Goal: Information Seeking & Learning: Learn about a topic

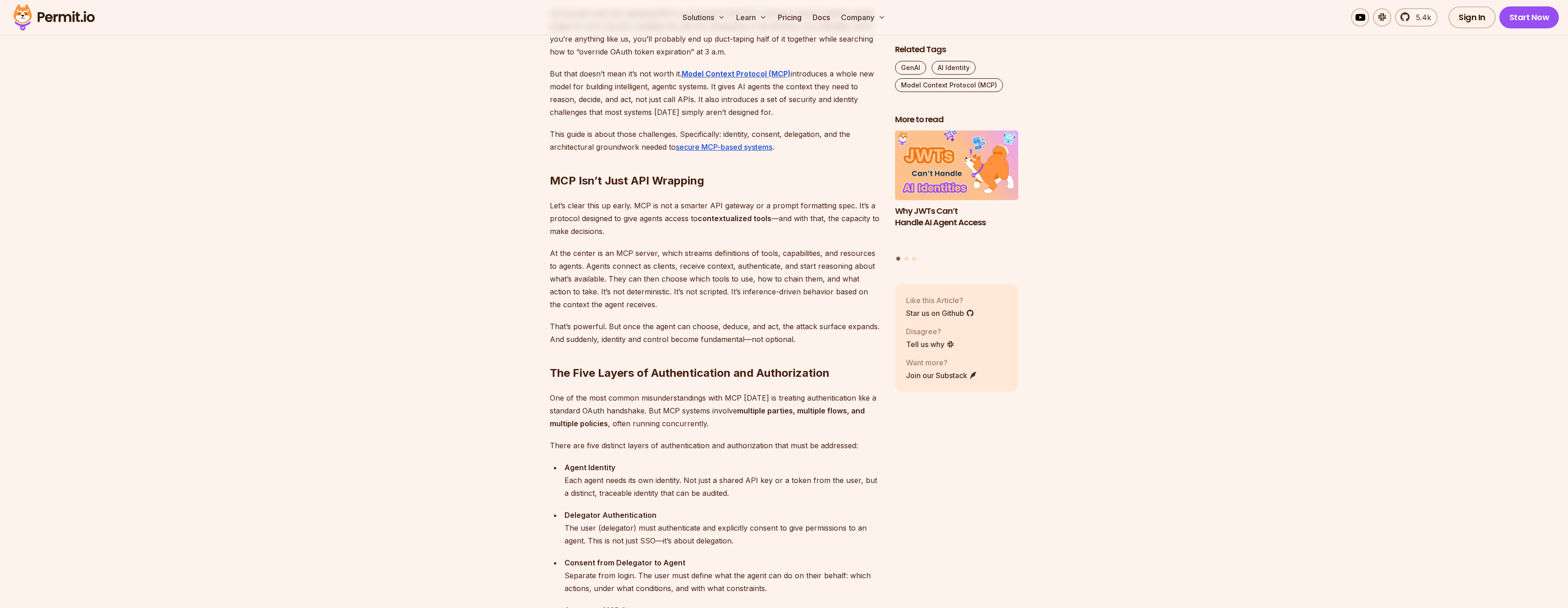
scroll to position [701, 0]
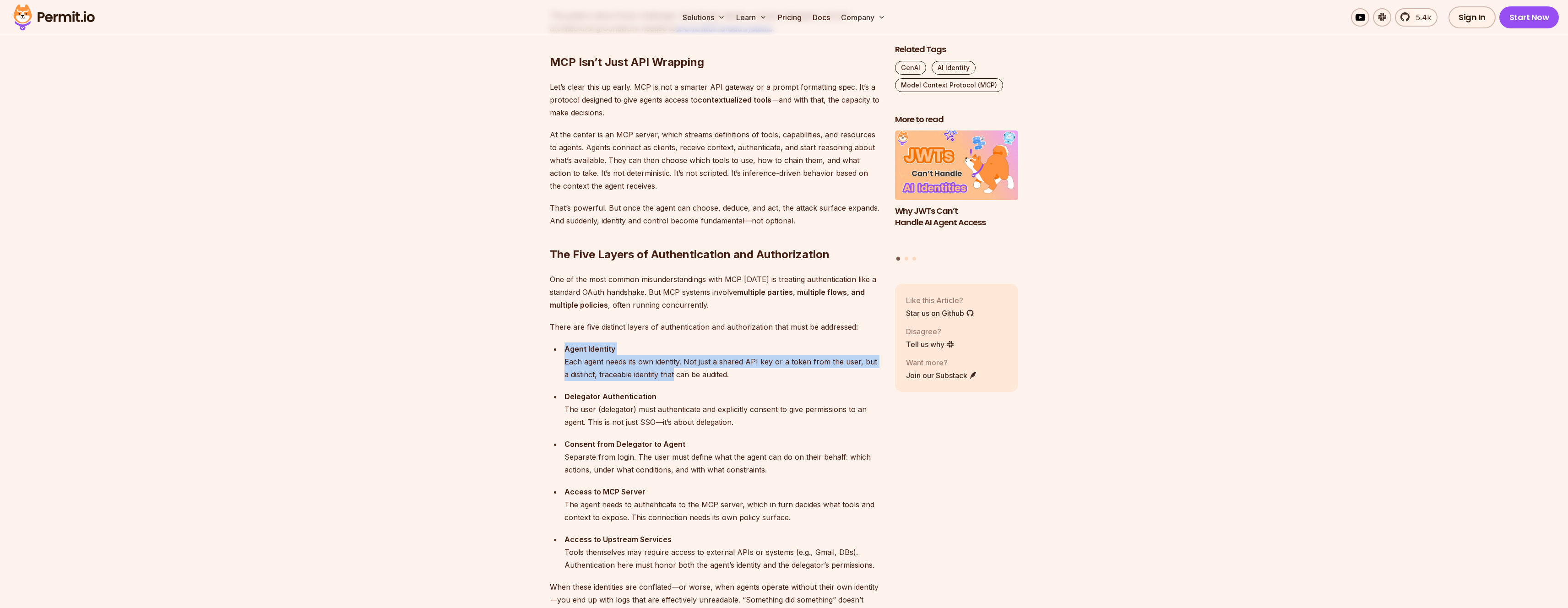
drag, startPoint x: 561, startPoint y: 348, endPoint x: 675, endPoint y: 379, distance: 118.1
click at [670, 377] on li "Agent Identity Each agent needs its own identity. Not just a shared API key or …" at bounding box center [721, 362] width 318 height 38
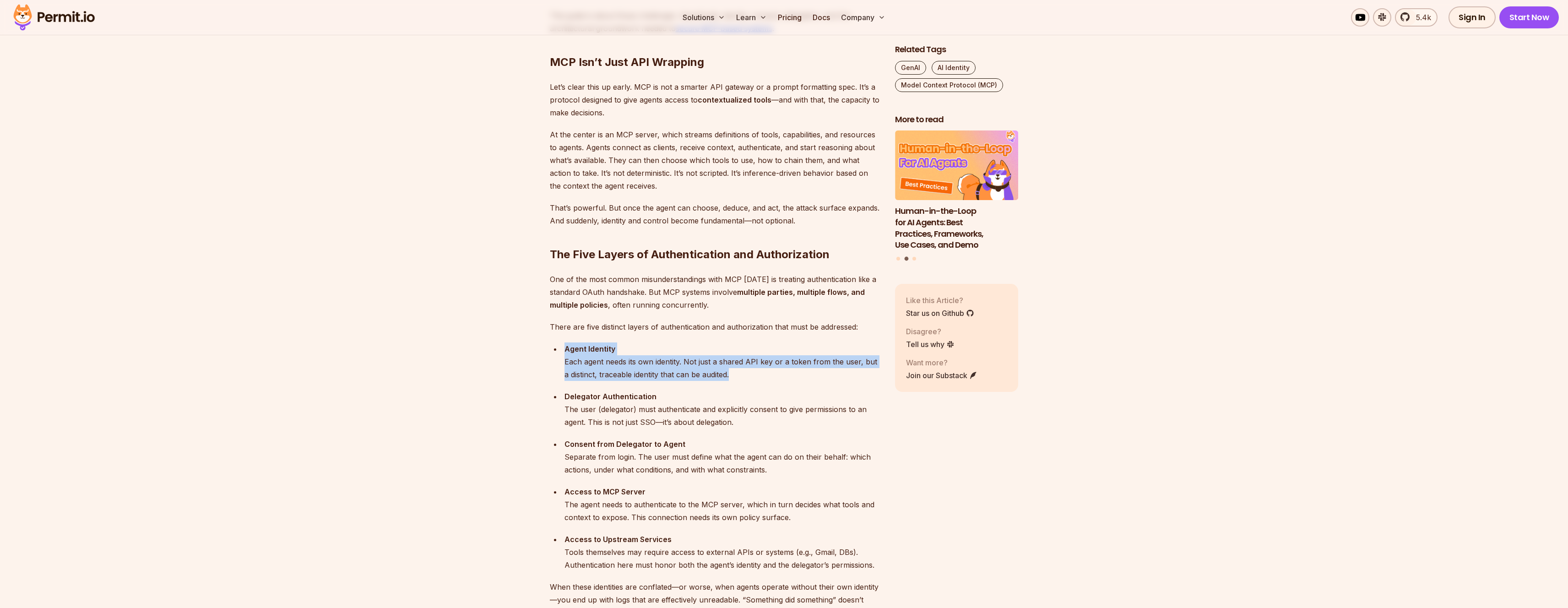
drag, startPoint x: 736, startPoint y: 372, endPoint x: 550, endPoint y: 350, distance: 187.3
click at [550, 350] on ul "Agent Identity Each agent needs its own identity. Not just a shared API key or …" at bounding box center [715, 457] width 331 height 229
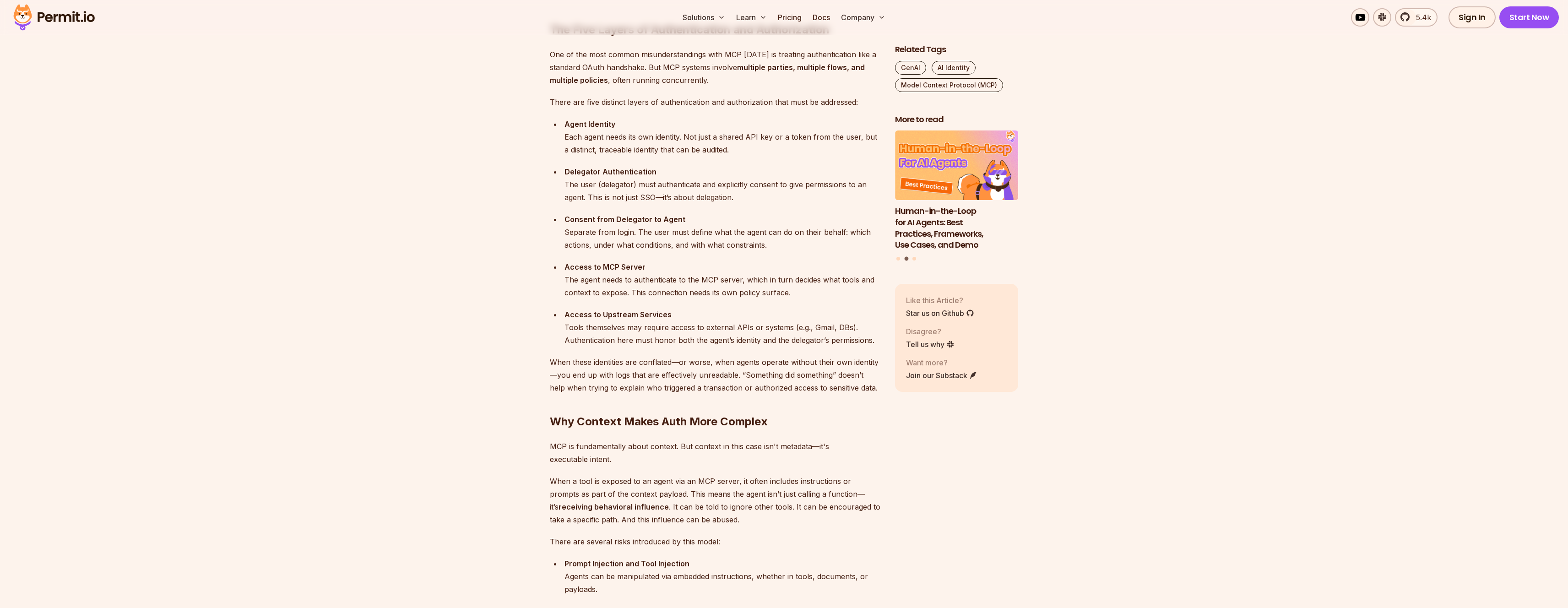
scroll to position [932, 0]
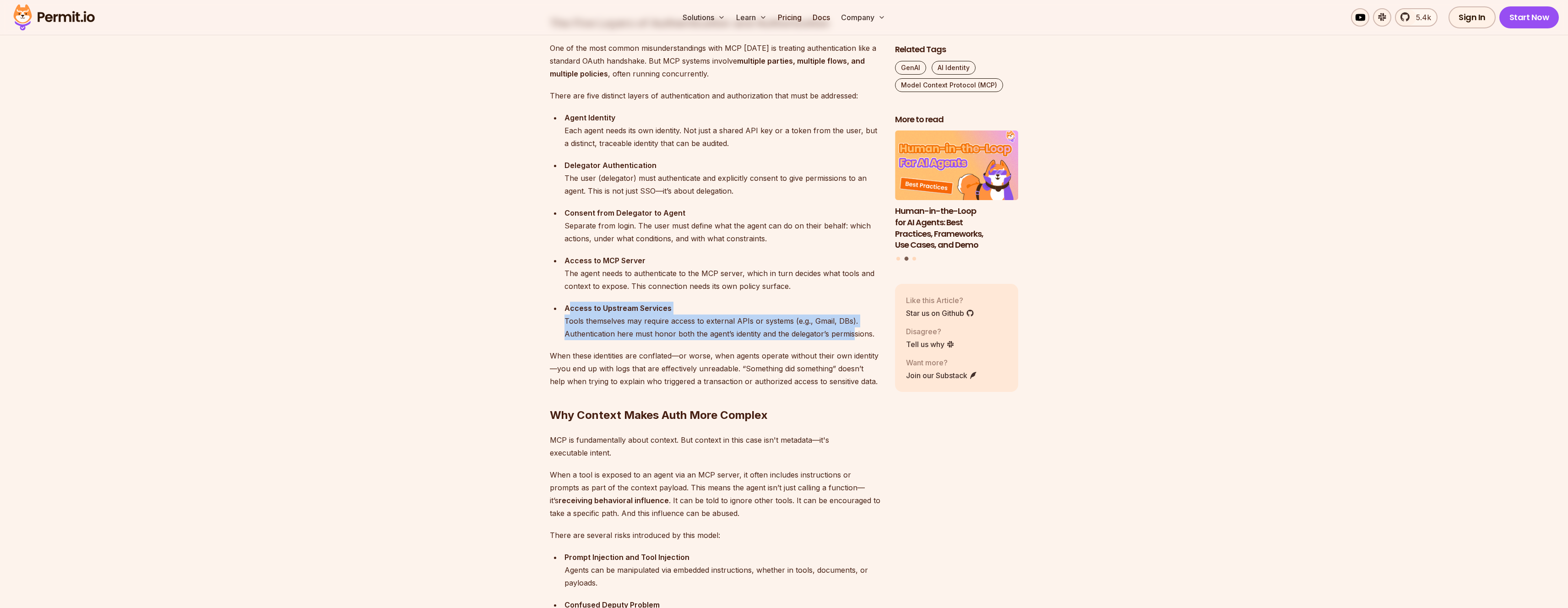
drag, startPoint x: 601, startPoint y: 315, endPoint x: 854, endPoint y: 328, distance: 253.3
click at [853, 328] on div "Access to Upstream Services Tools themselves may require access to external API…" at bounding box center [722, 321] width 316 height 38
drag, startPoint x: 878, startPoint y: 330, endPoint x: 527, endPoint y: 312, distance: 351.5
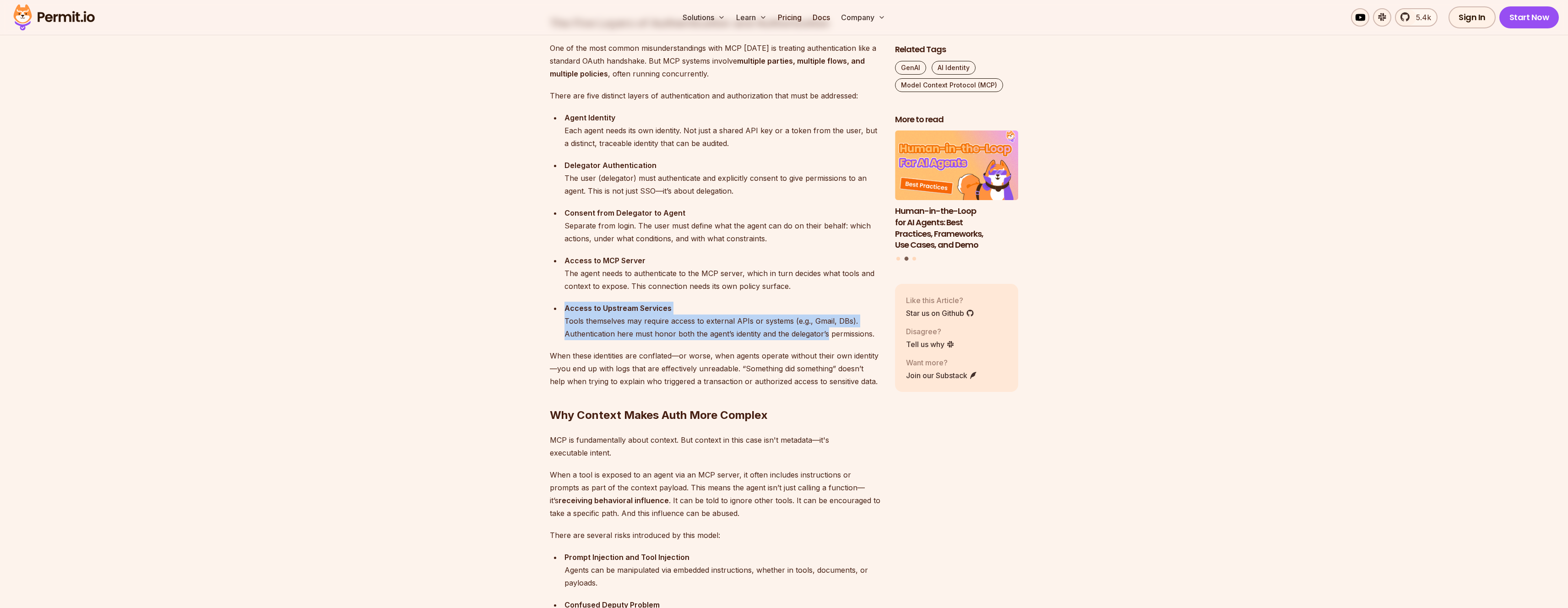
drag, startPoint x: 527, startPoint y: 312, endPoint x: 808, endPoint y: 333, distance: 281.8
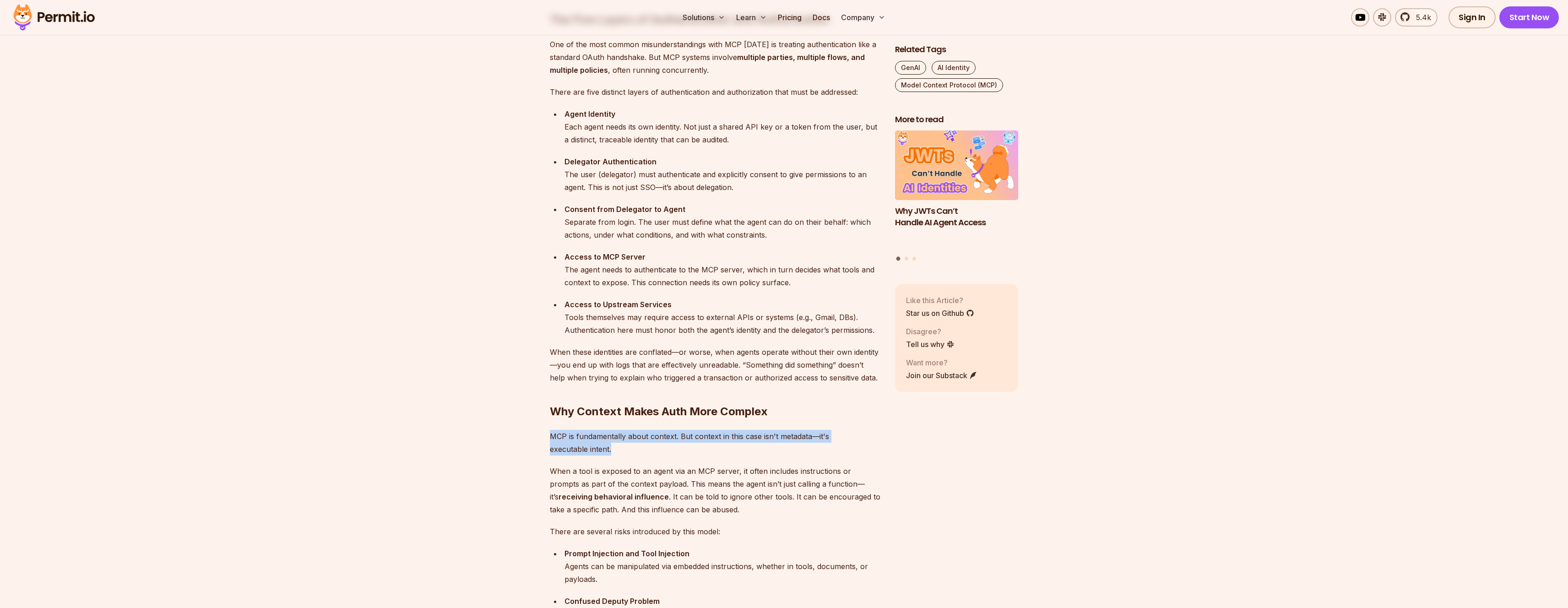
drag, startPoint x: 542, startPoint y: 430, endPoint x: 668, endPoint y: 444, distance: 126.8
click at [668, 444] on p "MCP is fundamentally about context. But context in this case isn't metadata—it'…" at bounding box center [715, 442] width 331 height 26
drag, startPoint x: 668, startPoint y: 444, endPoint x: 560, endPoint y: 439, distance: 108.1
click at [560, 439] on p "MCP is fundamentally about context. But context in this case isn't metadata—it'…" at bounding box center [715, 442] width 331 height 26
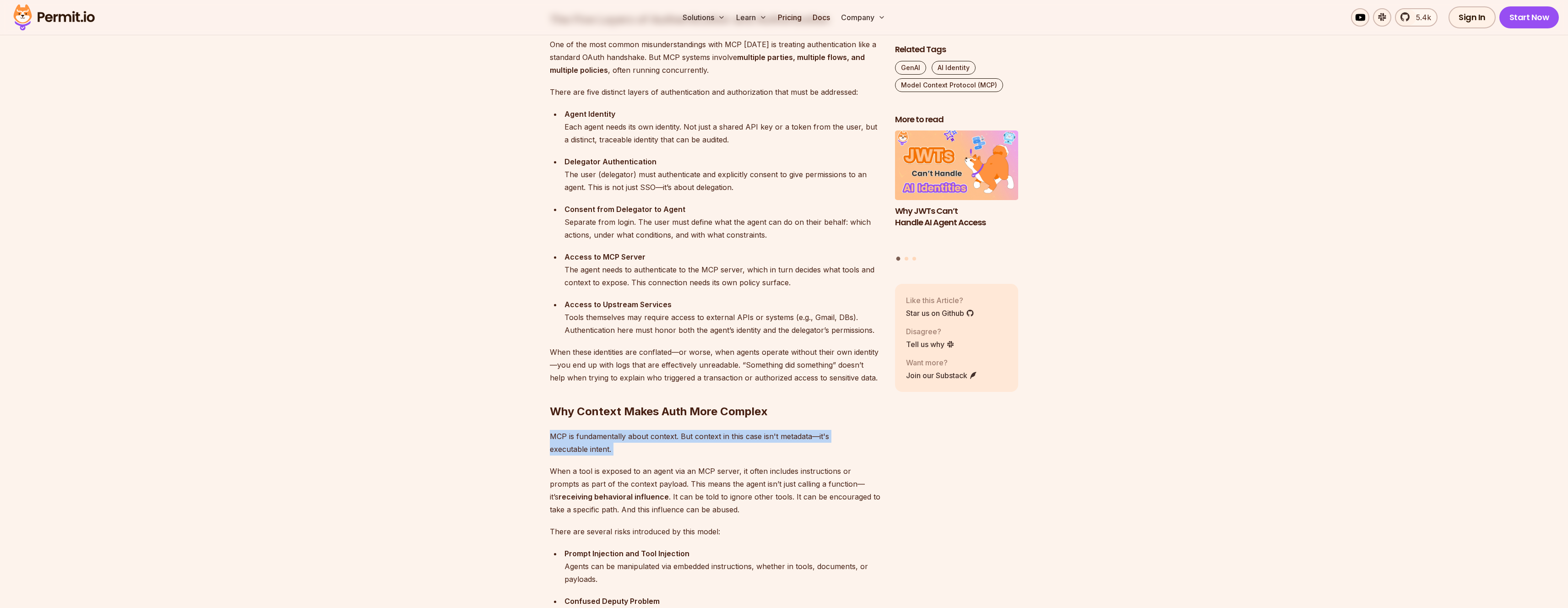
click at [560, 439] on p "MCP is fundamentally about context. But context in this case isn't metadata—it'…" at bounding box center [715, 442] width 331 height 26
drag, startPoint x: 560, startPoint y: 439, endPoint x: 601, endPoint y: 452, distance: 43.0
click at [601, 452] on p "MCP is fundamentally about context. But context in this case isn't metadata—it'…" at bounding box center [715, 442] width 331 height 26
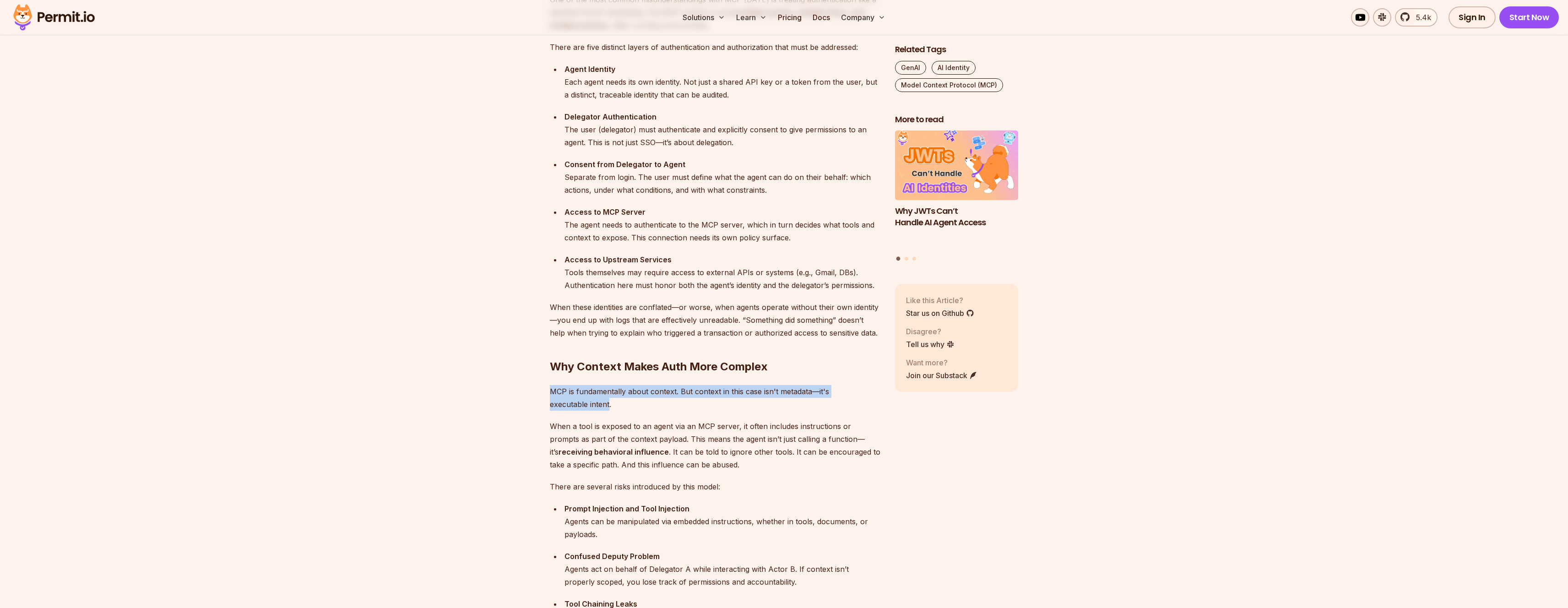
scroll to position [991, 0]
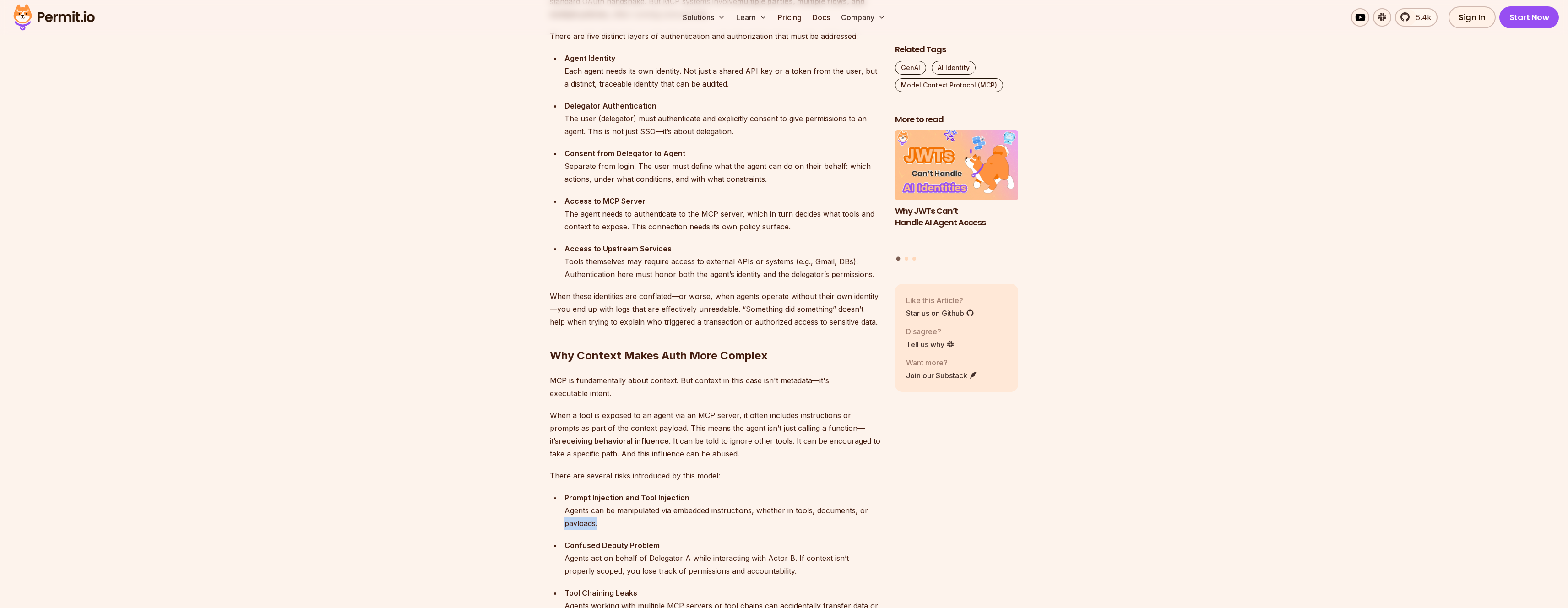
drag, startPoint x: 596, startPoint y: 526, endPoint x: 553, endPoint y: 520, distance: 43.4
click at [557, 522] on ul "Prompt Injection and Tool Injection Agents can be manipulated via embedded inst…" at bounding box center [715, 588] width 331 height 194
drag, startPoint x: 553, startPoint y: 506, endPoint x: 592, endPoint y: 523, distance: 42.5
click at [592, 523] on ul "Prompt Injection and Tool Injection Agents can be manipulated via embedded inst…" at bounding box center [715, 588] width 331 height 194
click at [592, 523] on div "Prompt Injection and Tool Injection Agents can be manipulated via embedded inst…" at bounding box center [722, 510] width 316 height 38
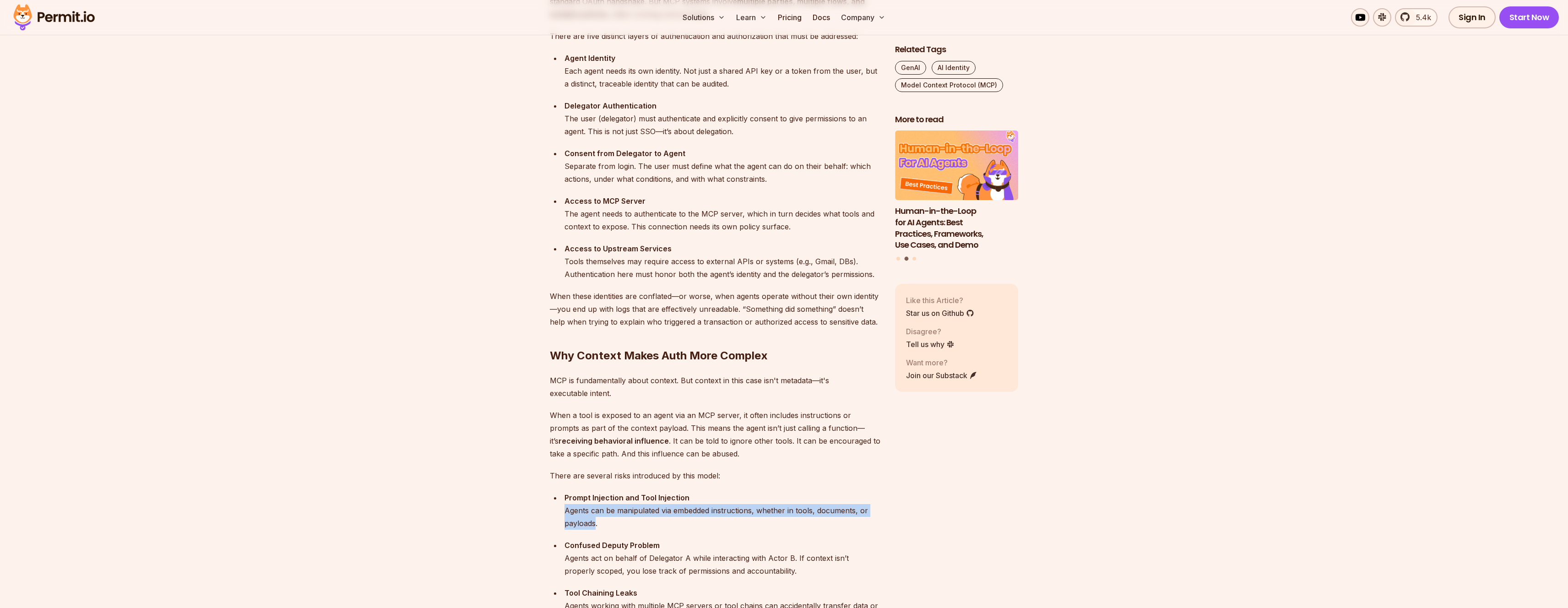
drag, startPoint x: 592, startPoint y: 523, endPoint x: 584, endPoint y: 512, distance: 13.6
click at [584, 512] on div "Prompt Injection and Tool Injection Agents can be manipulated via embedded inst…" at bounding box center [722, 510] width 316 height 38
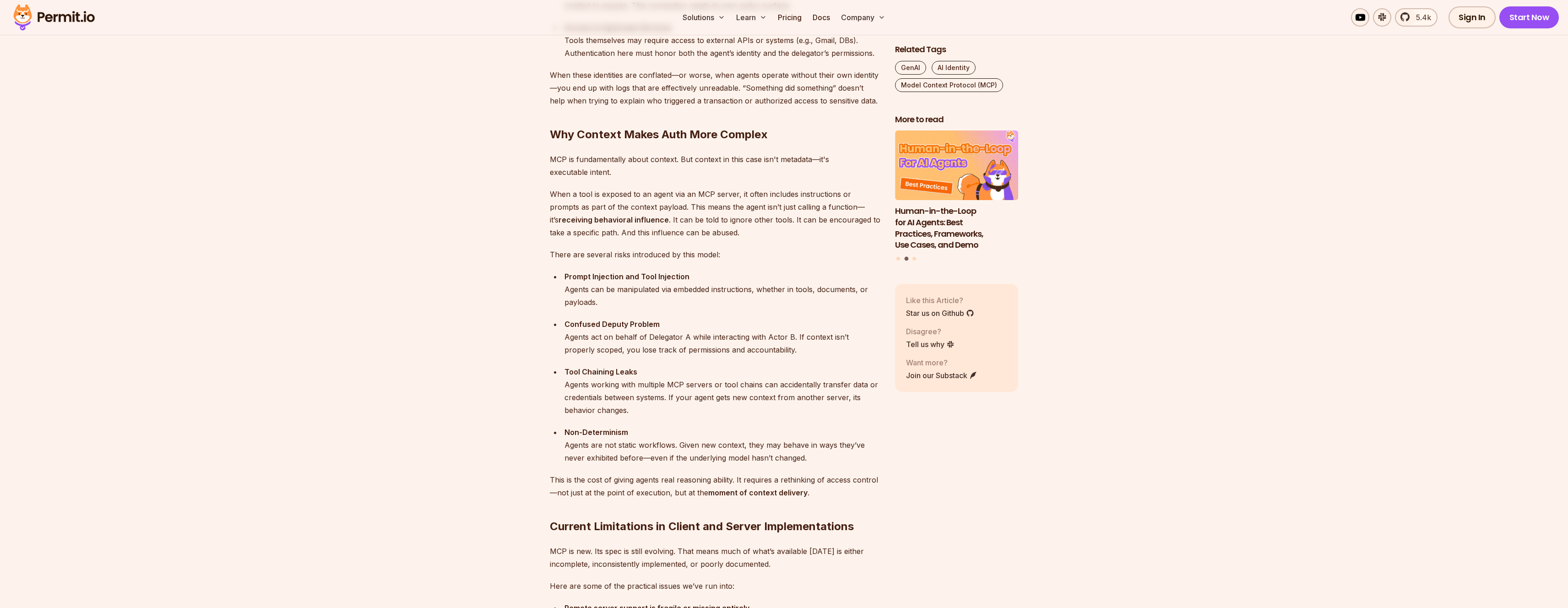
scroll to position [1251, 0]
